Goal: Task Accomplishment & Management: Complete application form

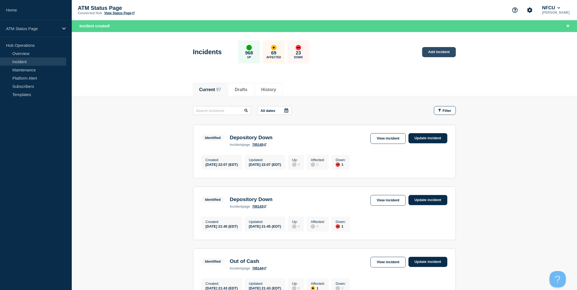
click at [446, 51] on link "Add incident" at bounding box center [439, 52] width 34 height 10
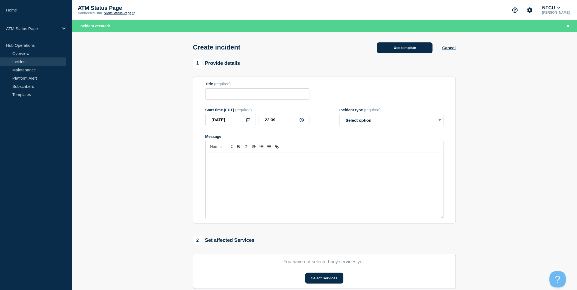
click at [399, 51] on button "Use template" at bounding box center [405, 47] width 56 height 11
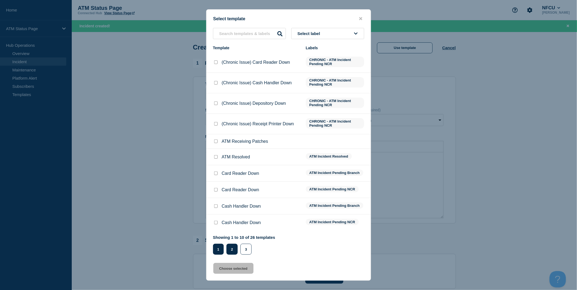
click at [232, 248] on button "2" at bounding box center [231, 249] width 11 height 11
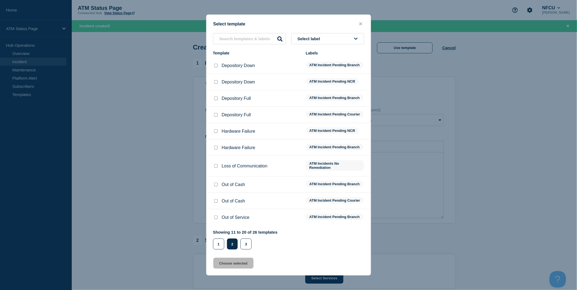
click at [215, 64] on input "Depository Down checkbox" at bounding box center [216, 66] width 4 height 4
checkbox input "true"
click at [244, 269] on button "Choose selected" at bounding box center [233, 263] width 40 height 11
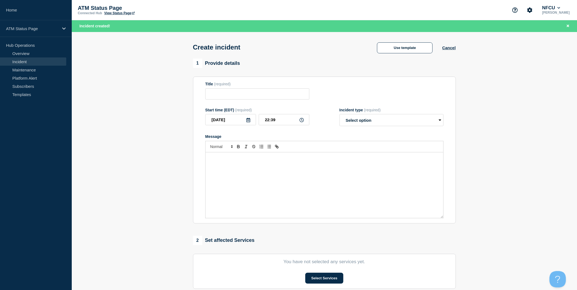
type input "Depository Down"
select select "identified"
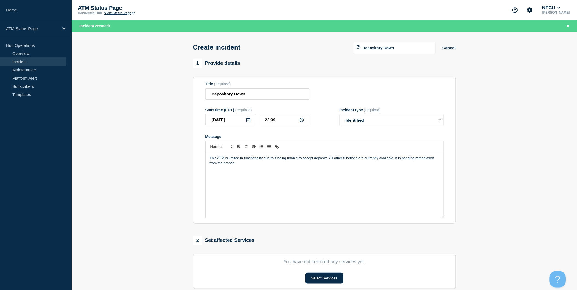
scroll to position [91, 0]
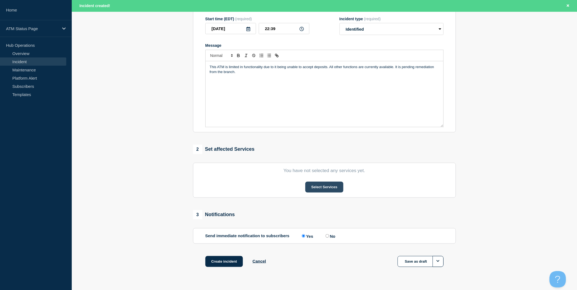
click at [324, 188] on button "Select Services" at bounding box center [324, 187] width 38 height 11
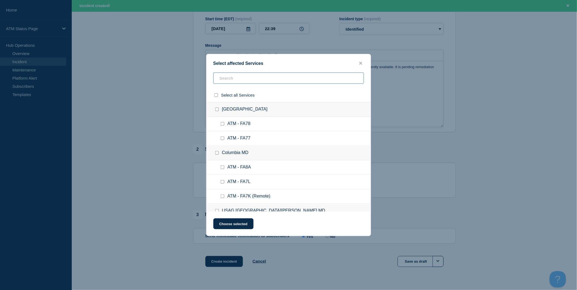
click at [282, 77] on input "text" at bounding box center [288, 78] width 151 height 11
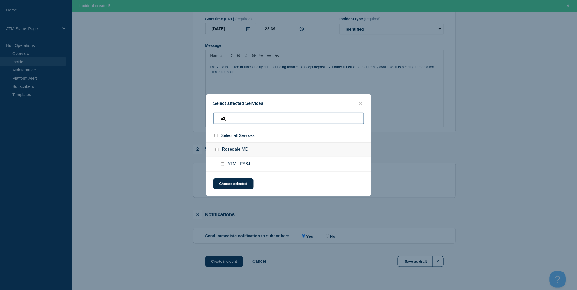
type input "fa3j"
click at [217, 136] on input "select all checkbox" at bounding box center [216, 136] width 4 height 4
checkbox input "true"
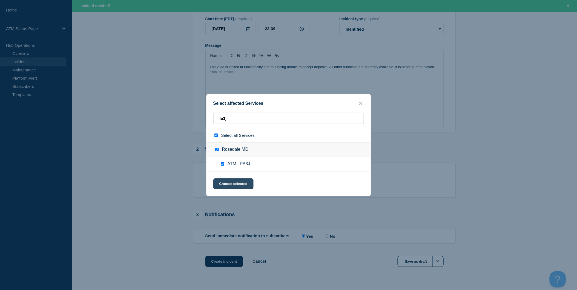
click at [238, 182] on button "Choose selected" at bounding box center [233, 184] width 40 height 11
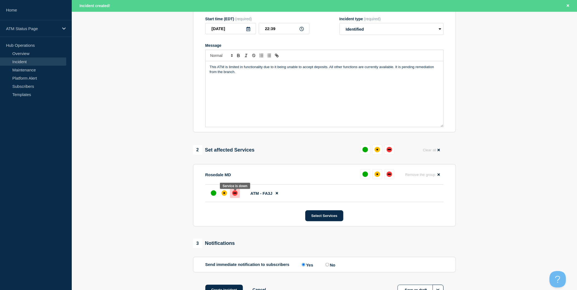
click at [233, 195] on div "down" at bounding box center [234, 193] width 5 height 5
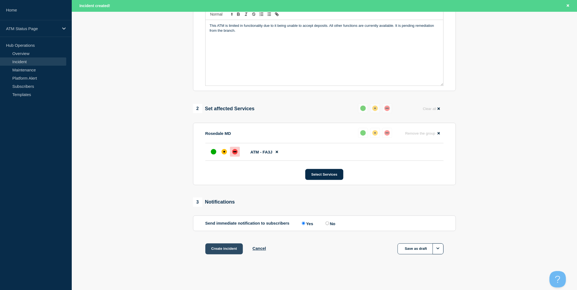
click at [224, 248] on button "Create incident" at bounding box center [224, 249] width 38 height 11
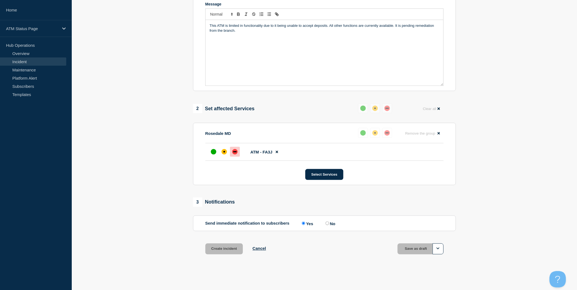
scroll to position [123, 0]
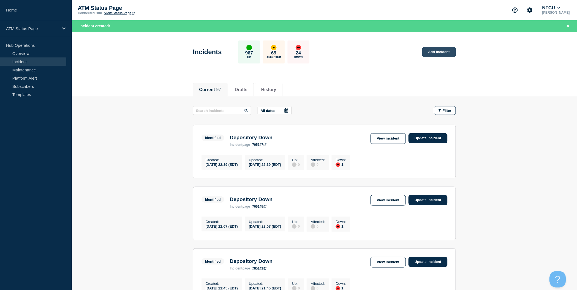
click at [448, 51] on link "Add incident" at bounding box center [439, 52] width 34 height 10
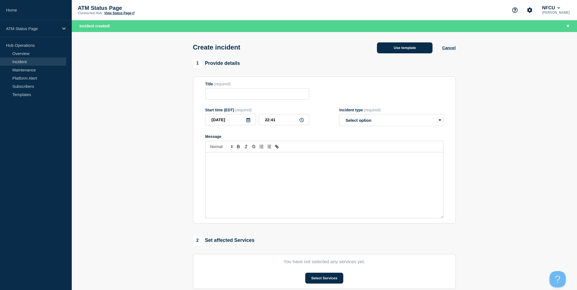
click at [417, 51] on button "Use template" at bounding box center [405, 47] width 56 height 11
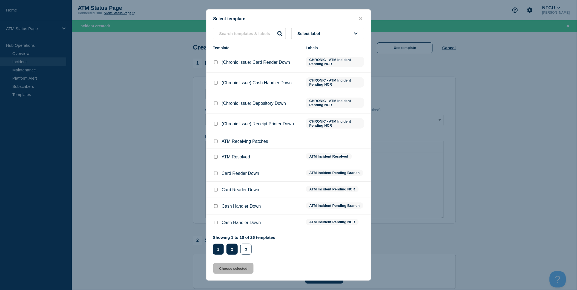
click at [229, 248] on button "2" at bounding box center [231, 249] width 11 height 11
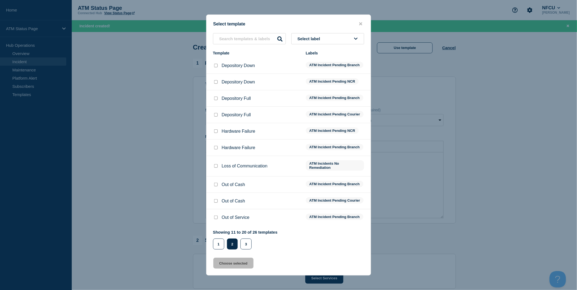
click at [215, 64] on input "Depository Down checkbox" at bounding box center [216, 66] width 4 height 4
checkbox input "true"
click at [239, 269] on button "Choose selected" at bounding box center [233, 263] width 40 height 11
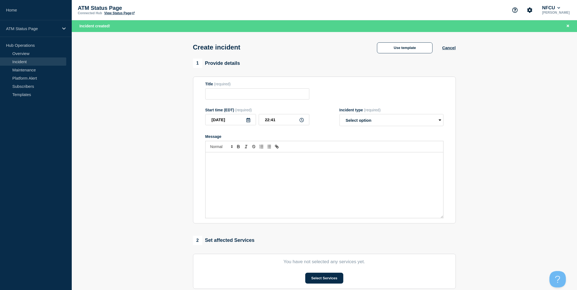
type input "Depository Down"
select select "identified"
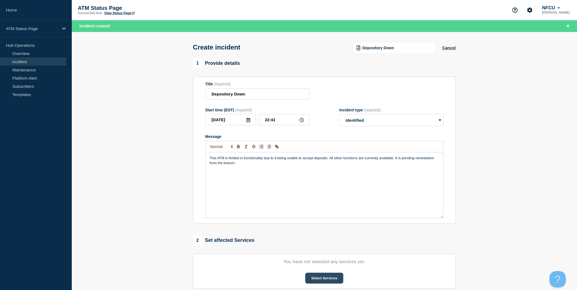
click at [324, 278] on button "Select Services" at bounding box center [324, 278] width 38 height 11
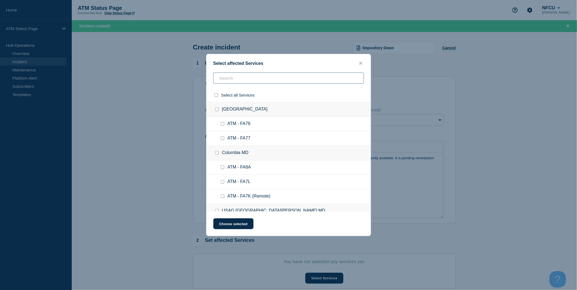
click at [272, 80] on input "text" at bounding box center [288, 78] width 151 height 11
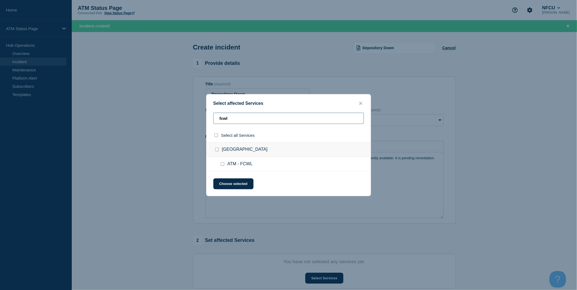
type input "fcwl"
click at [214, 136] on input "select all checkbox" at bounding box center [216, 136] width 4 height 4
checkbox input "true"
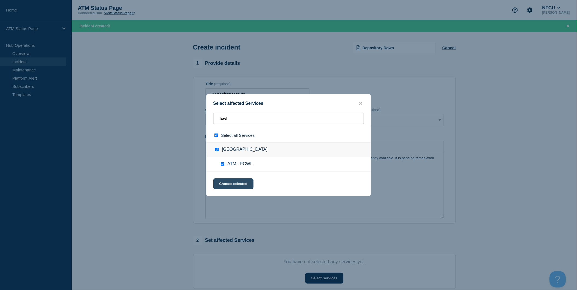
click at [237, 184] on button "Choose selected" at bounding box center [233, 184] width 40 height 11
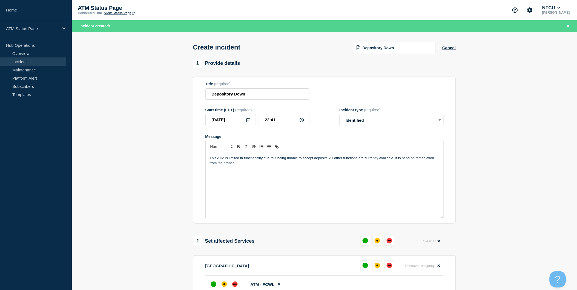
scroll to position [91, 0]
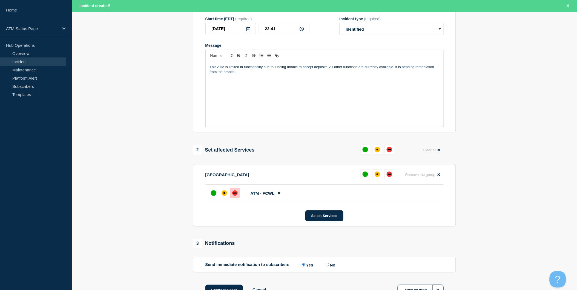
click at [235, 196] on div "down" at bounding box center [234, 193] width 5 height 5
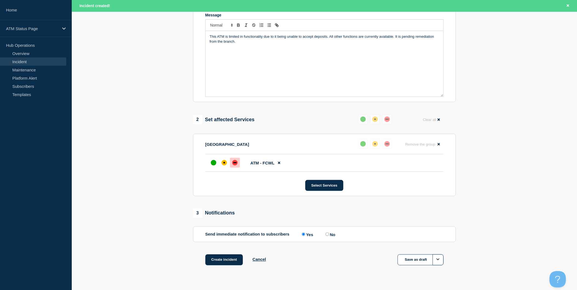
scroll to position [135, 0]
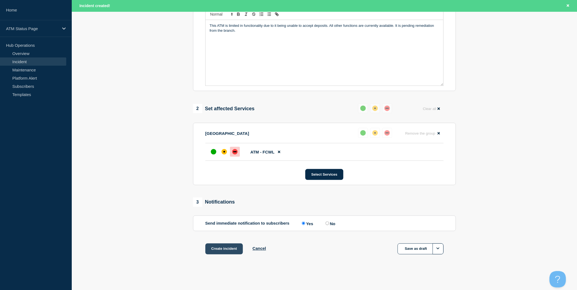
click at [234, 248] on button "Create incident" at bounding box center [224, 249] width 38 height 11
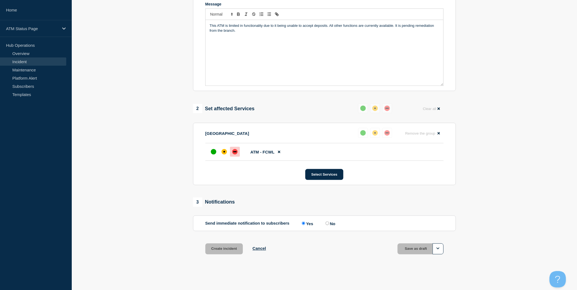
scroll to position [123, 0]
